Goal: Find specific page/section: Find specific page/section

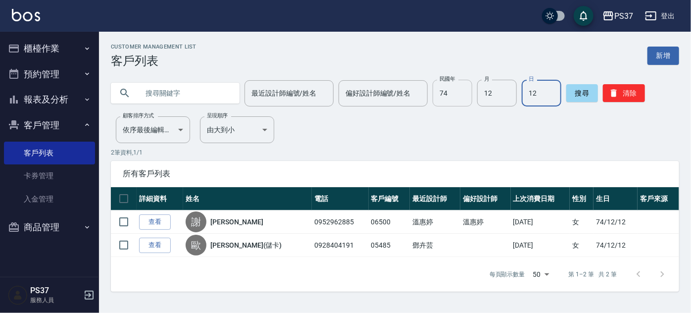
click at [465, 94] on input "74" at bounding box center [453, 93] width 40 height 27
type input "69"
type input "11"
type input "19"
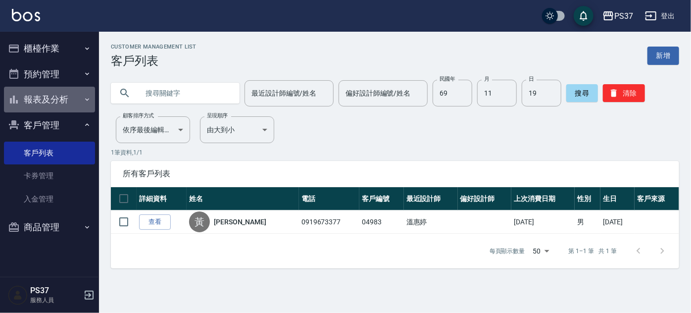
click at [55, 101] on button "報表及分析" at bounding box center [49, 100] width 91 height 26
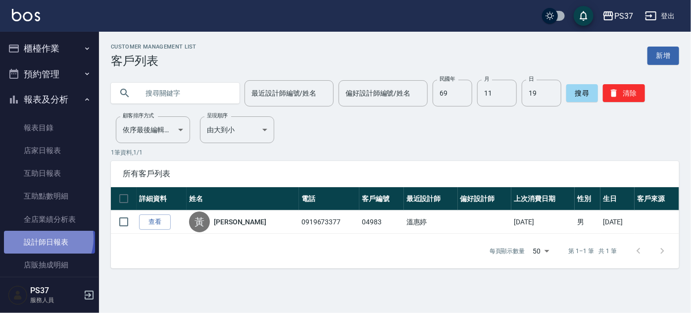
click at [40, 239] on link "設計師日報表" at bounding box center [49, 242] width 91 height 23
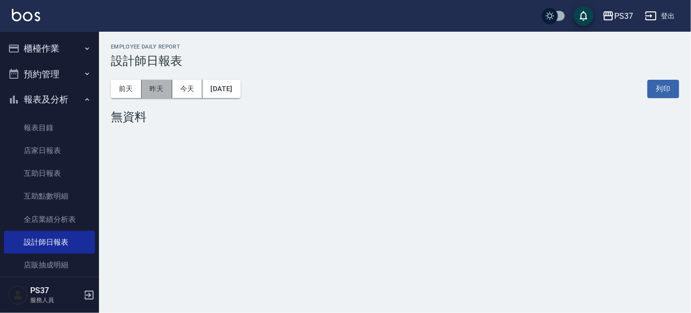
click at [156, 83] on button "昨天" at bounding box center [157, 89] width 31 height 18
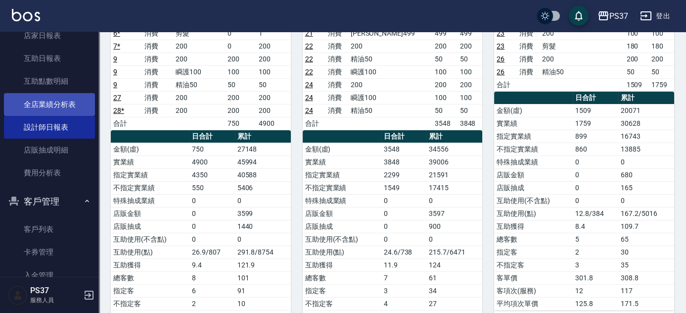
scroll to position [135, 0]
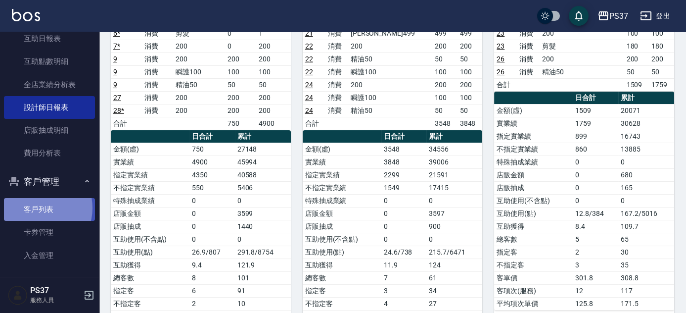
click at [37, 207] on link "客戶列表" at bounding box center [49, 209] width 91 height 23
